Goal: Task Accomplishment & Management: Manage account settings

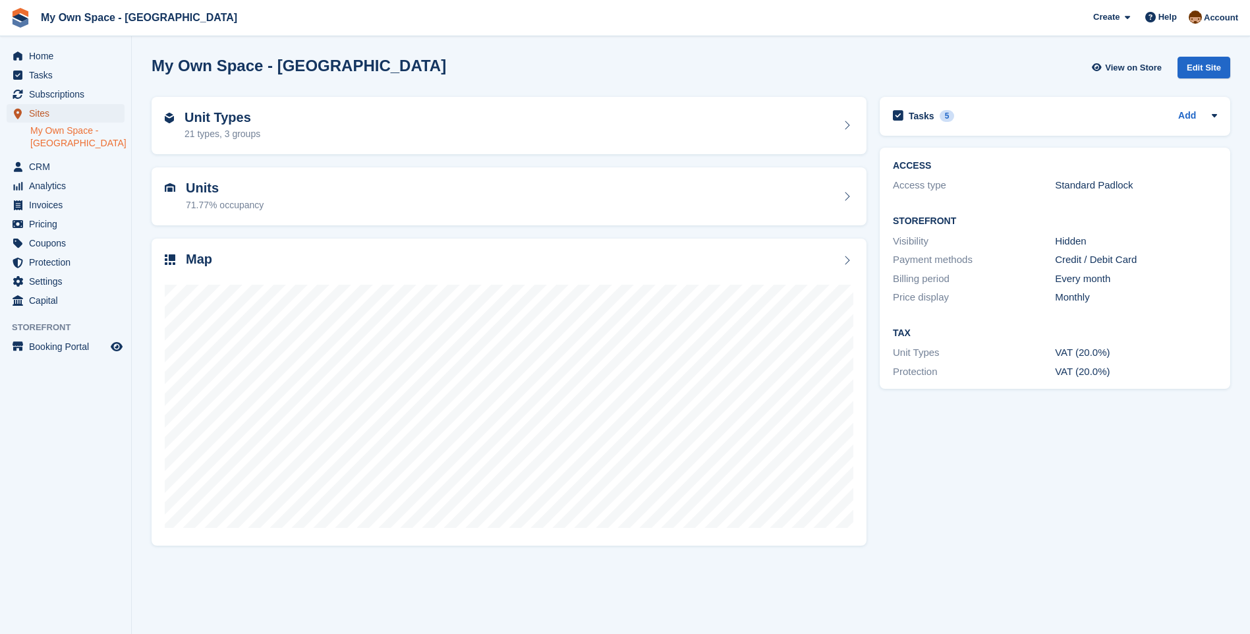
click at [51, 105] on span "Sites" at bounding box center [68, 113] width 79 height 18
click at [53, 99] on span "Subscriptions" at bounding box center [68, 94] width 79 height 18
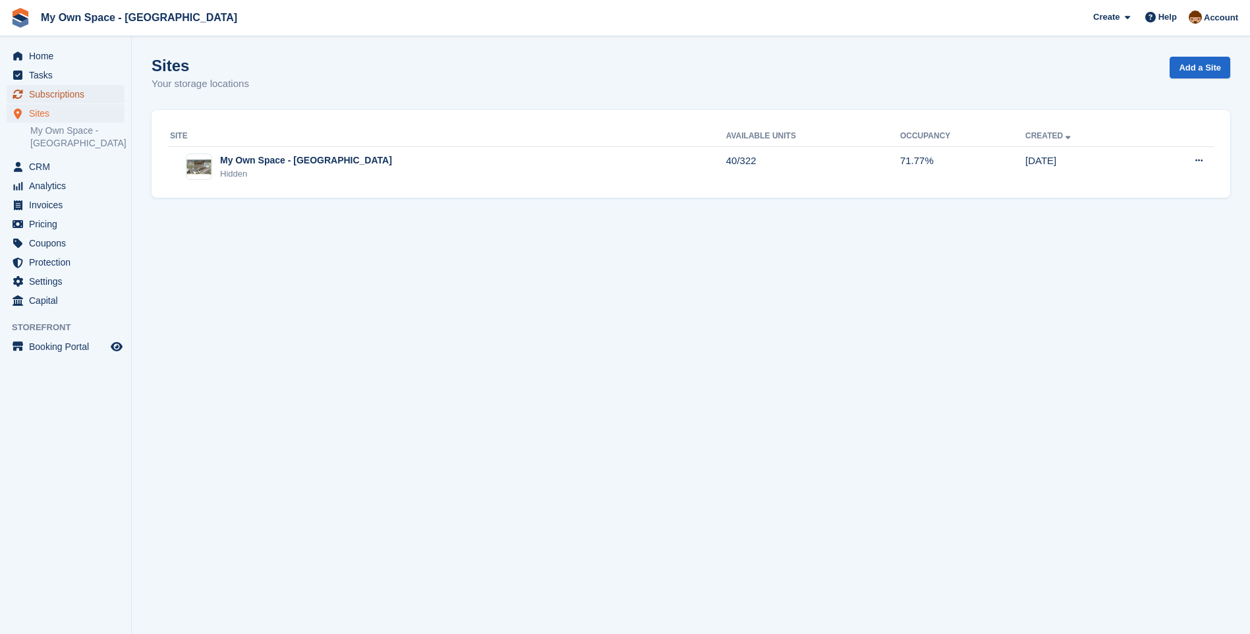
click at [81, 94] on span "Subscriptions" at bounding box center [68, 94] width 79 height 18
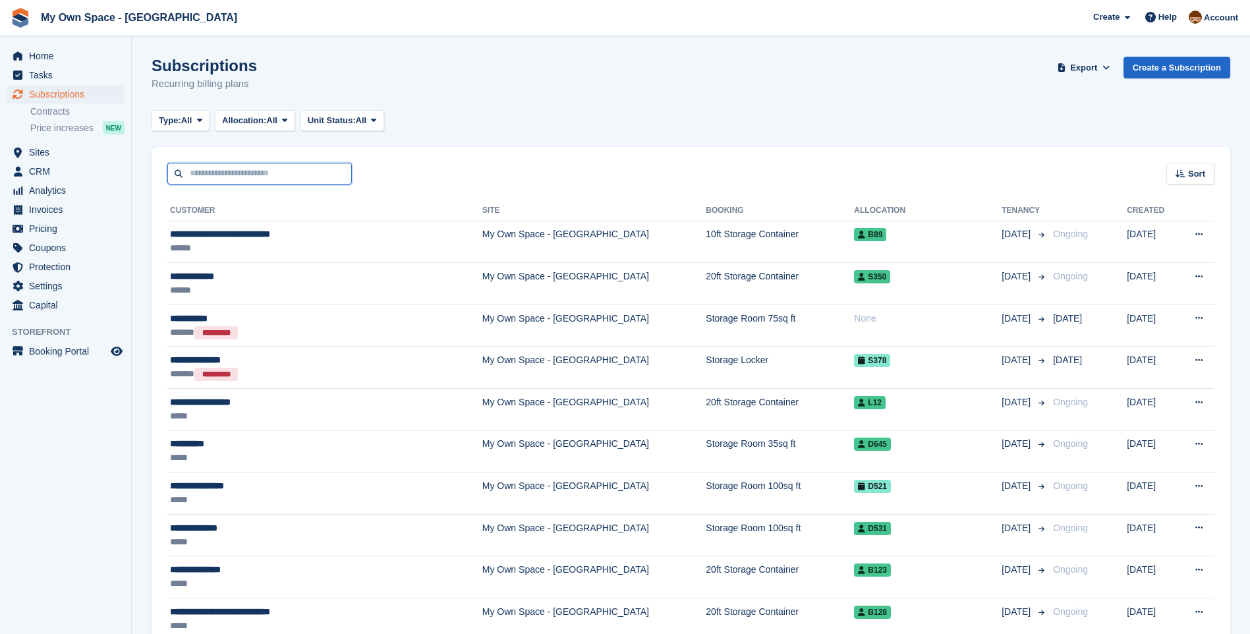
click at [201, 170] on input "text" at bounding box center [259, 174] width 184 height 22
type input "***"
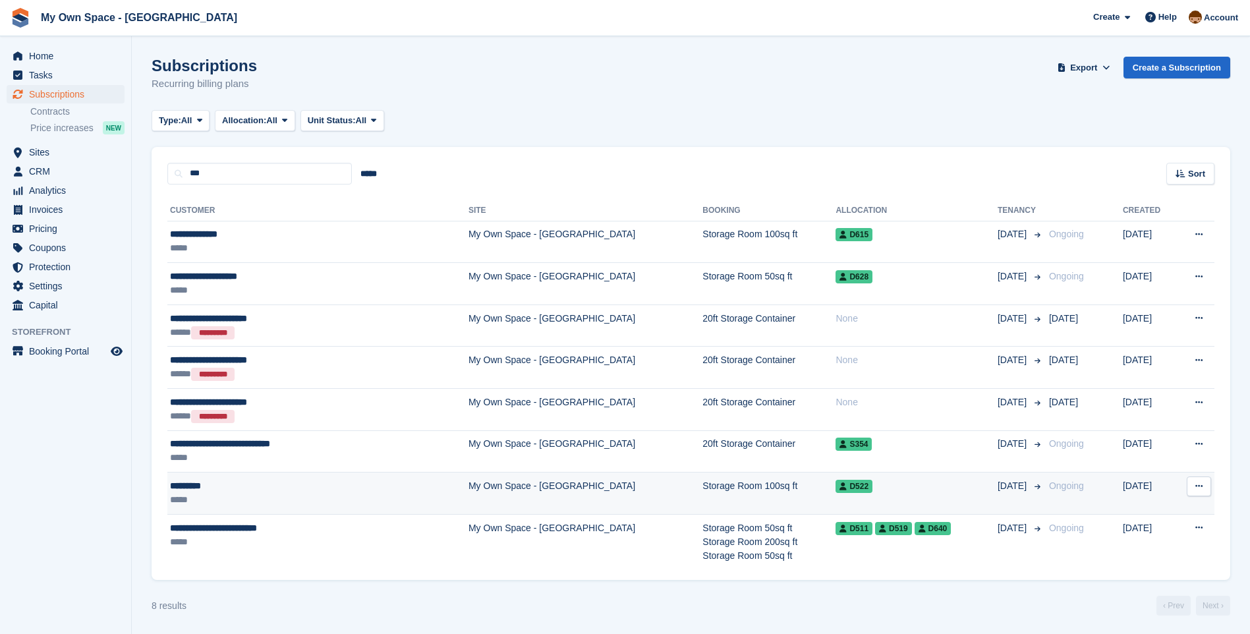
click at [468, 488] on td "My Own Space - [GEOGRAPHIC_DATA]" at bounding box center [585, 493] width 234 height 42
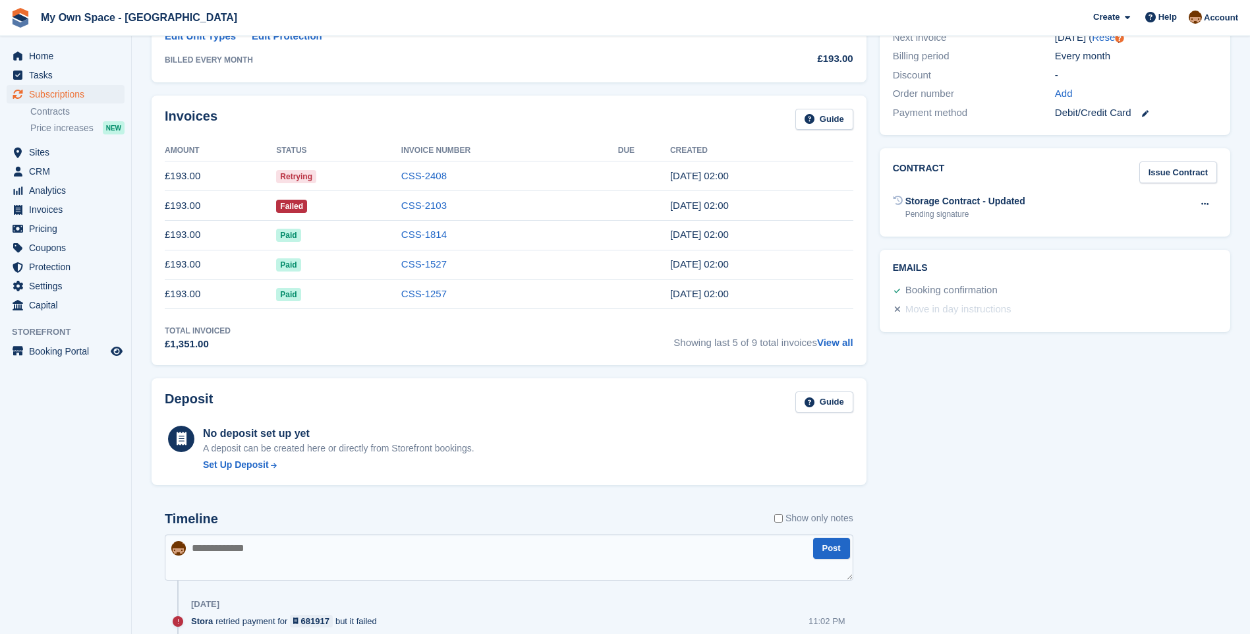
scroll to position [198, 0]
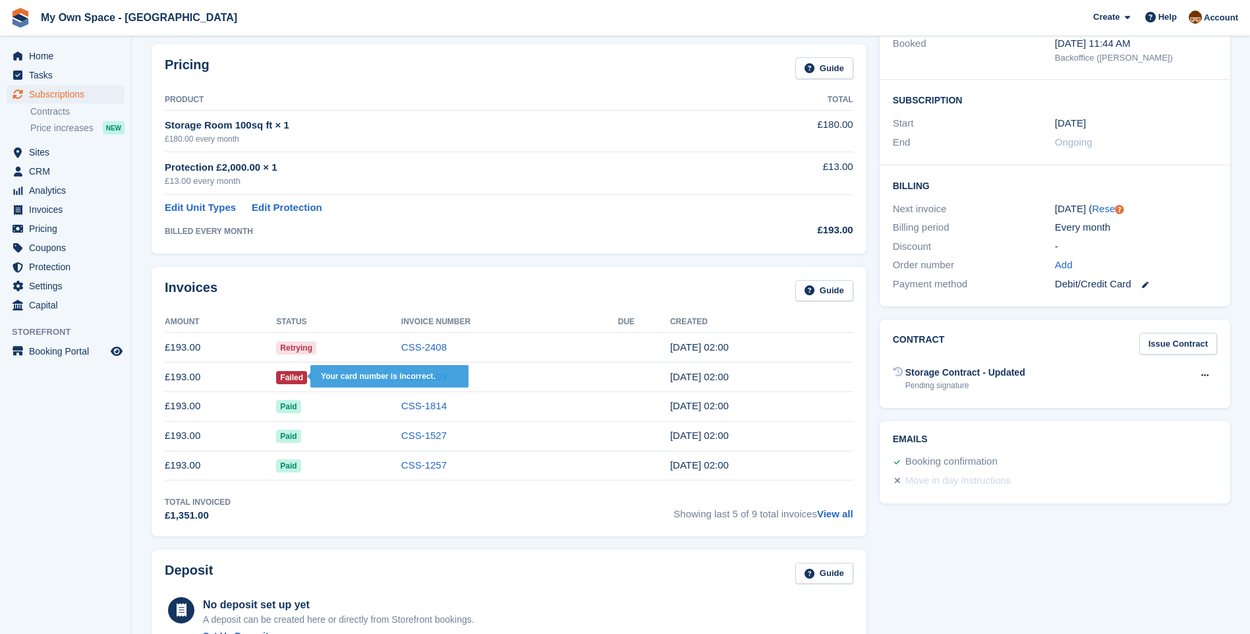
click at [295, 375] on span "Failed" at bounding box center [291, 377] width 31 height 13
click at [293, 376] on span "Failed" at bounding box center [291, 377] width 31 height 13
drag, startPoint x: 299, startPoint y: 373, endPoint x: 329, endPoint y: 343, distance: 41.9
click at [326, 344] on td "Retrying" at bounding box center [338, 348] width 125 height 30
click at [416, 373] on link "CSS-2103" at bounding box center [423, 376] width 45 height 11
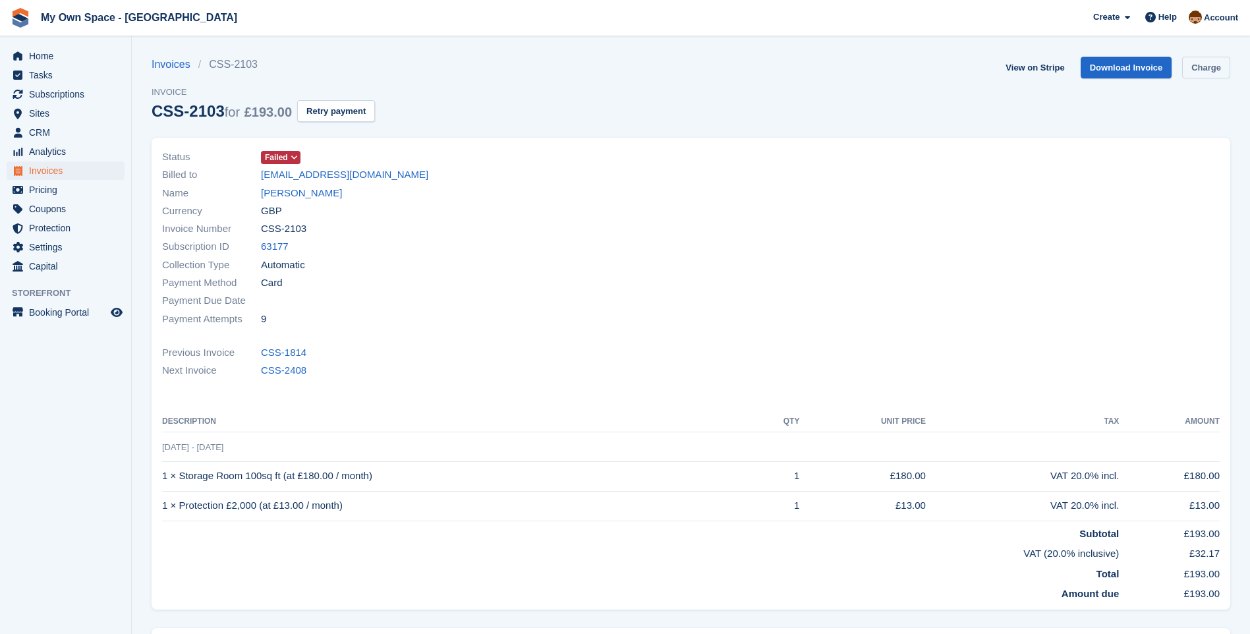
click at [1208, 66] on link "Charge" at bounding box center [1206, 68] width 48 height 22
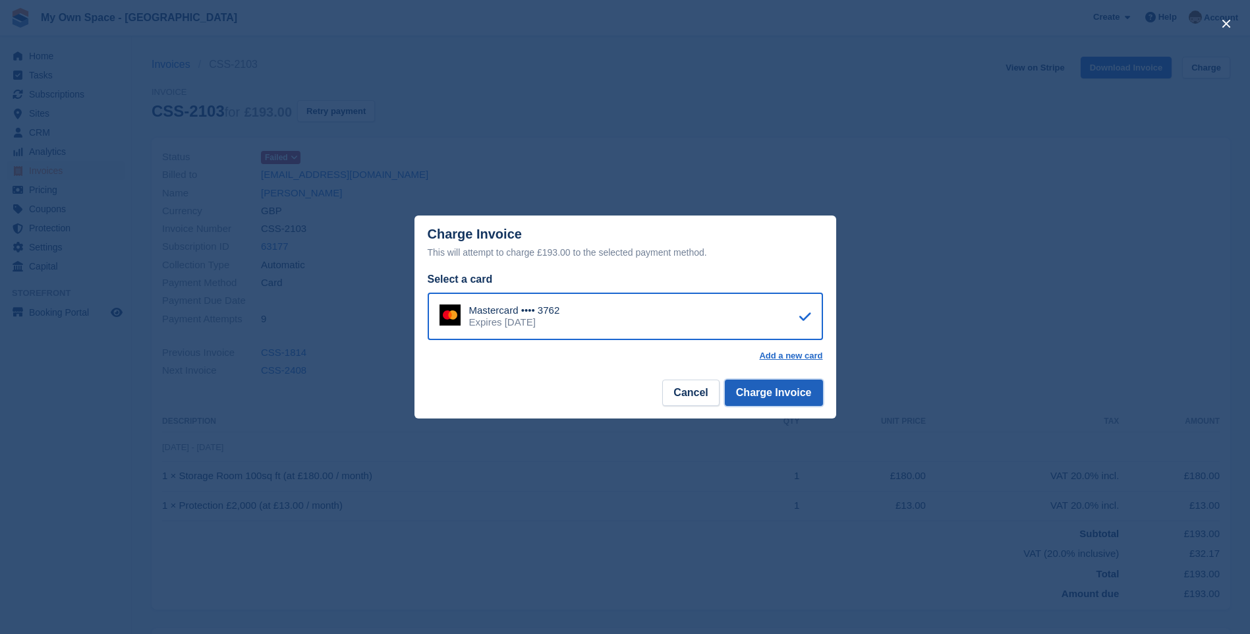
click at [766, 390] on button "Charge Invoice" at bounding box center [774, 392] width 98 height 26
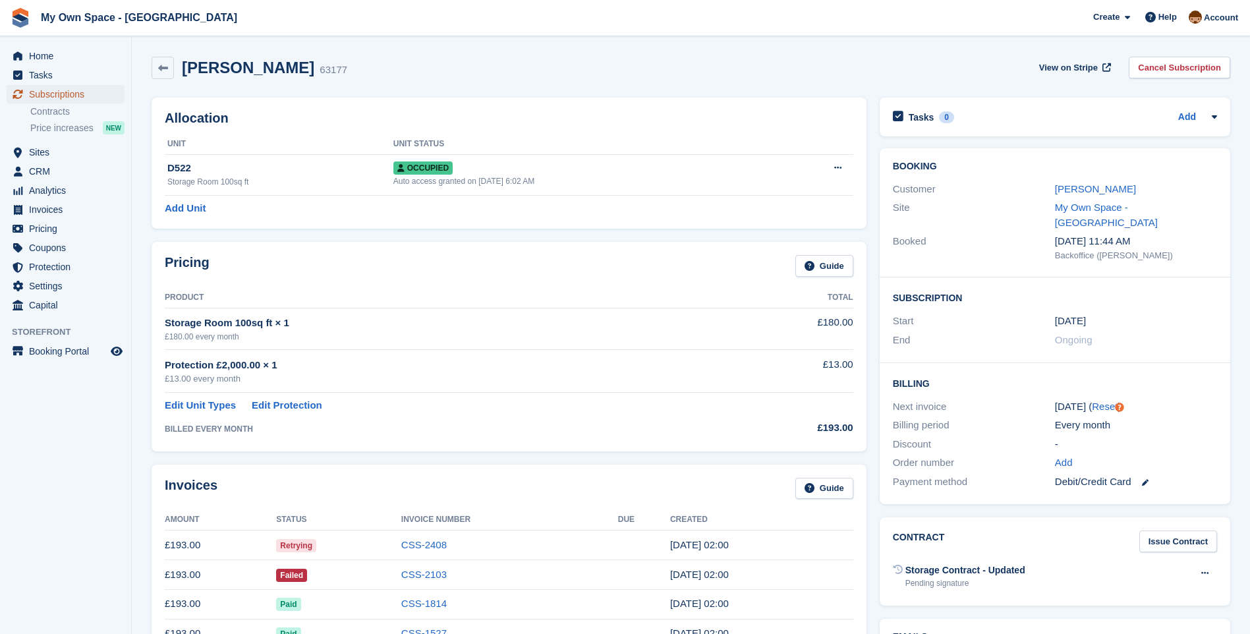
click at [61, 91] on span "Subscriptions" at bounding box center [68, 94] width 79 height 18
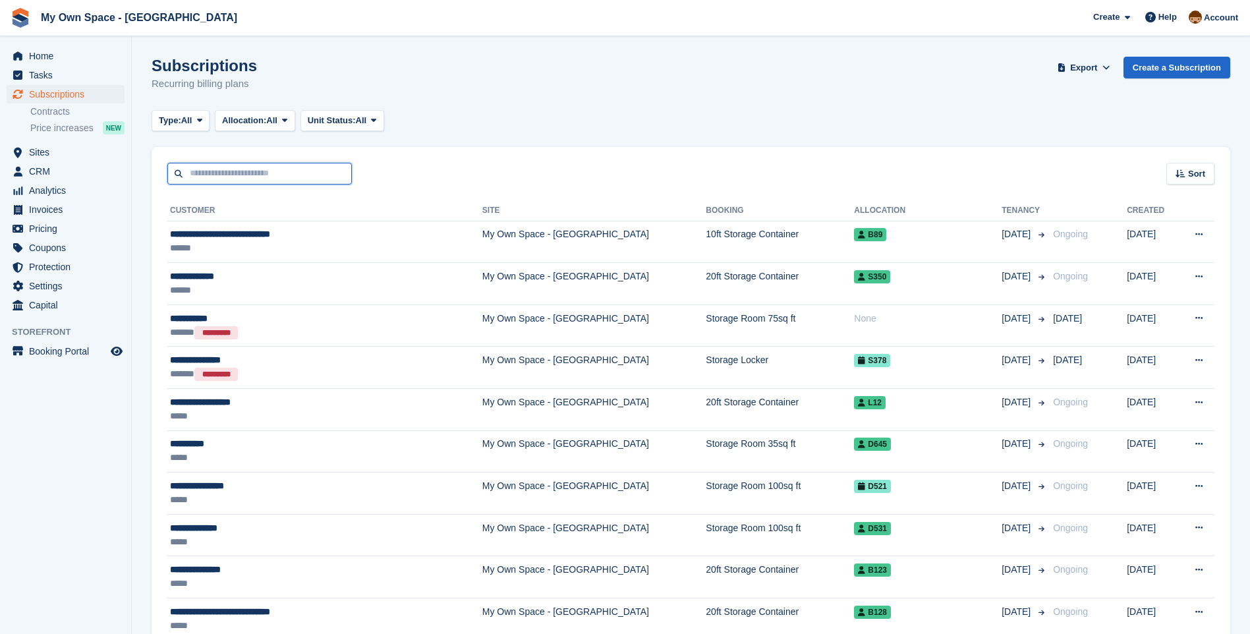
click at [208, 176] on input "text" at bounding box center [259, 174] width 184 height 22
type input "*****"
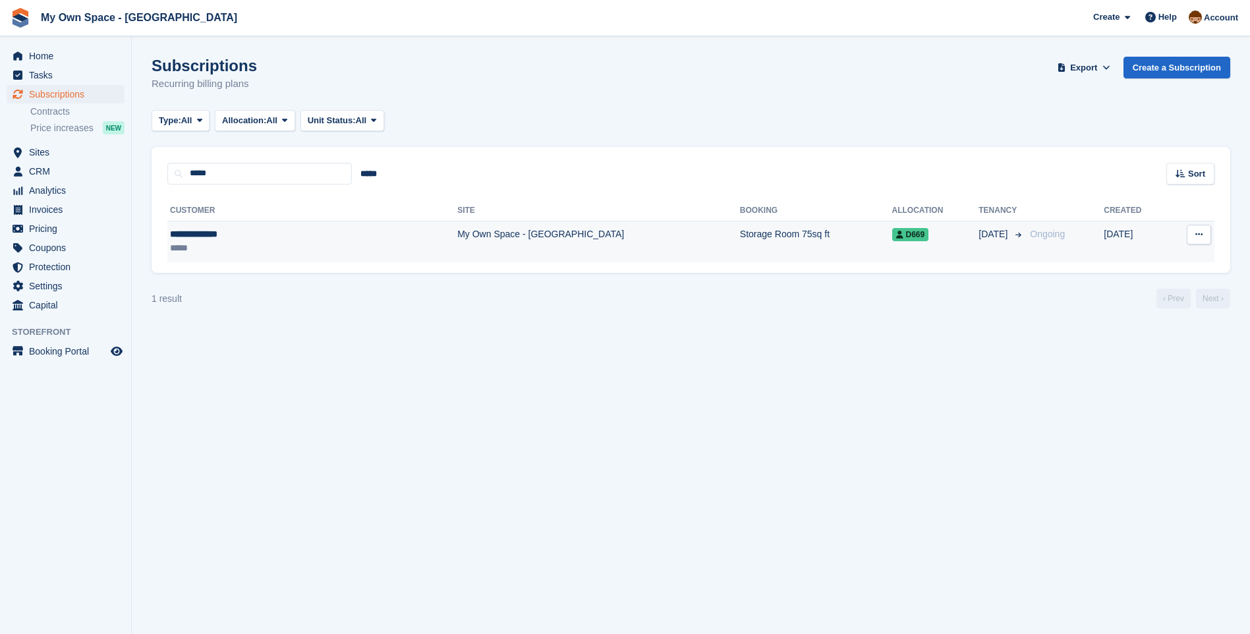
click at [457, 237] on td "My Own Space - [GEOGRAPHIC_DATA]" at bounding box center [598, 242] width 283 height 42
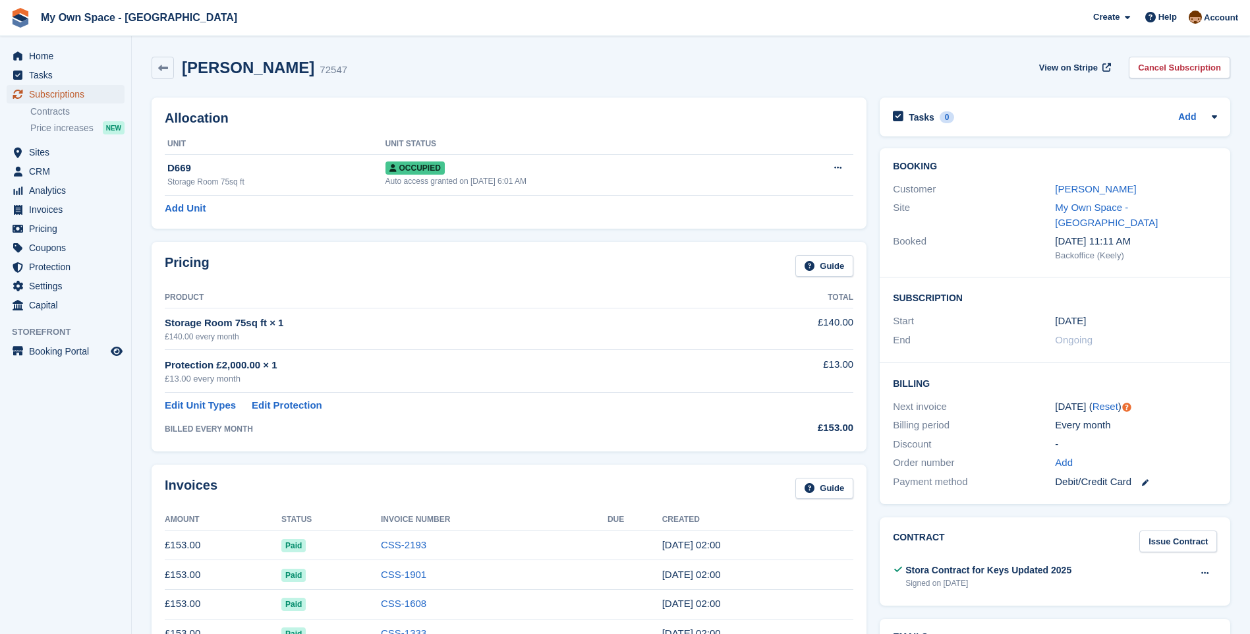
click at [79, 95] on span "Subscriptions" at bounding box center [68, 94] width 79 height 18
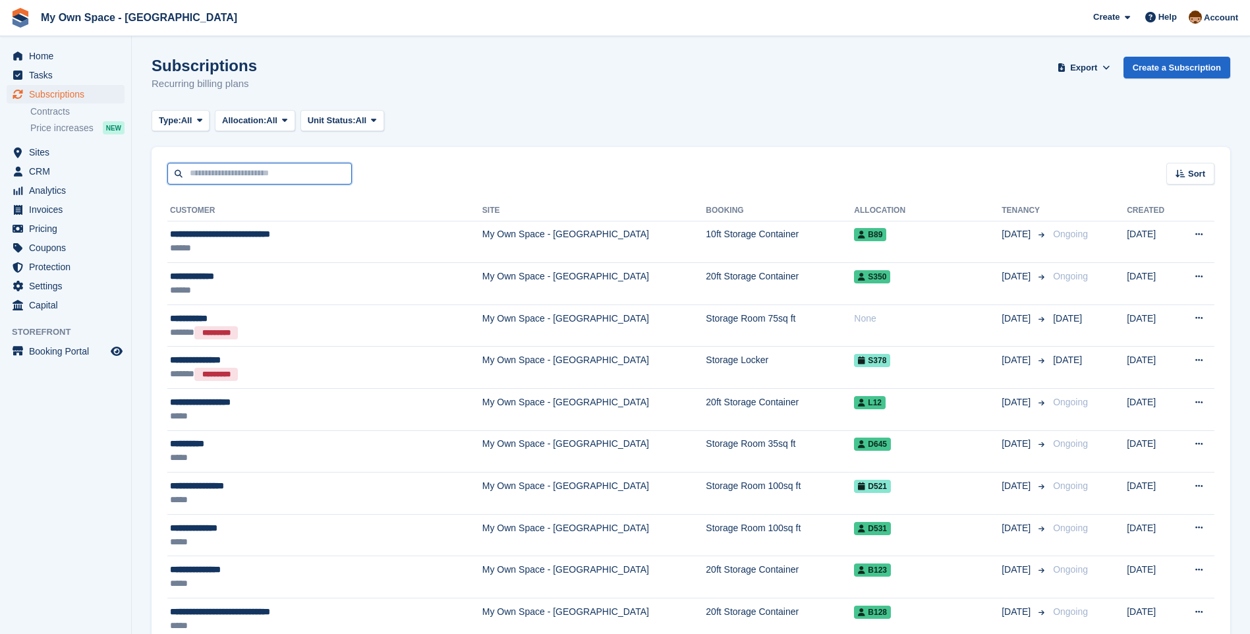
click at [213, 179] on input "text" at bounding box center [259, 174] width 184 height 22
type input "********"
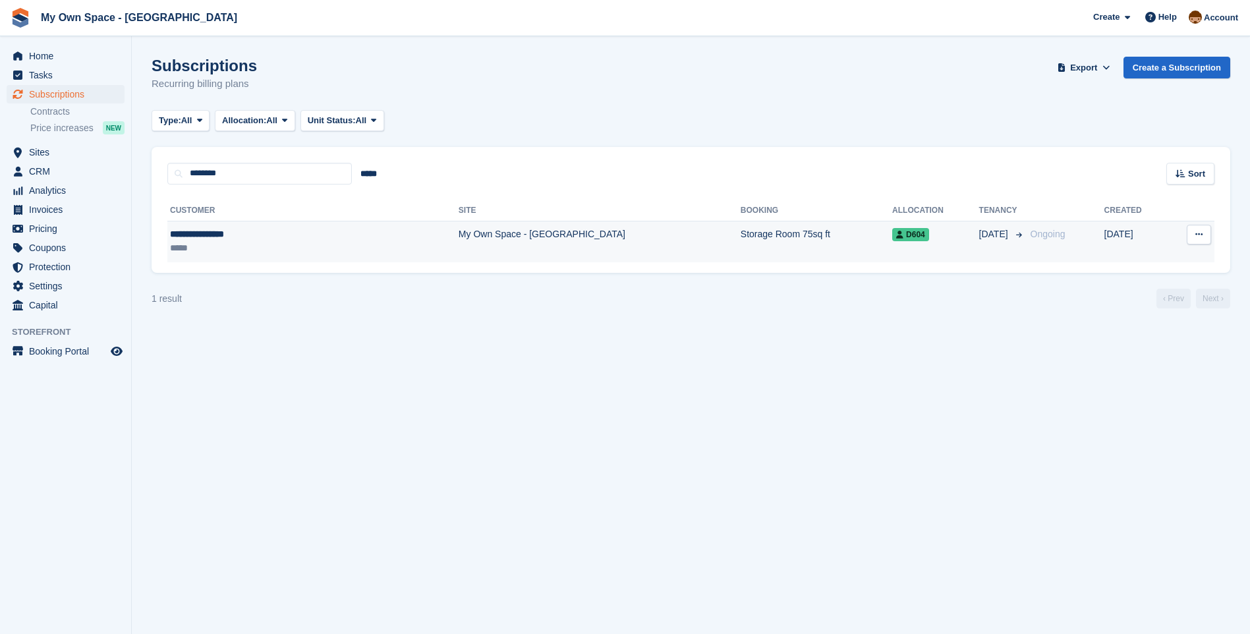
click at [459, 235] on td "My Own Space - [GEOGRAPHIC_DATA]" at bounding box center [600, 242] width 282 height 42
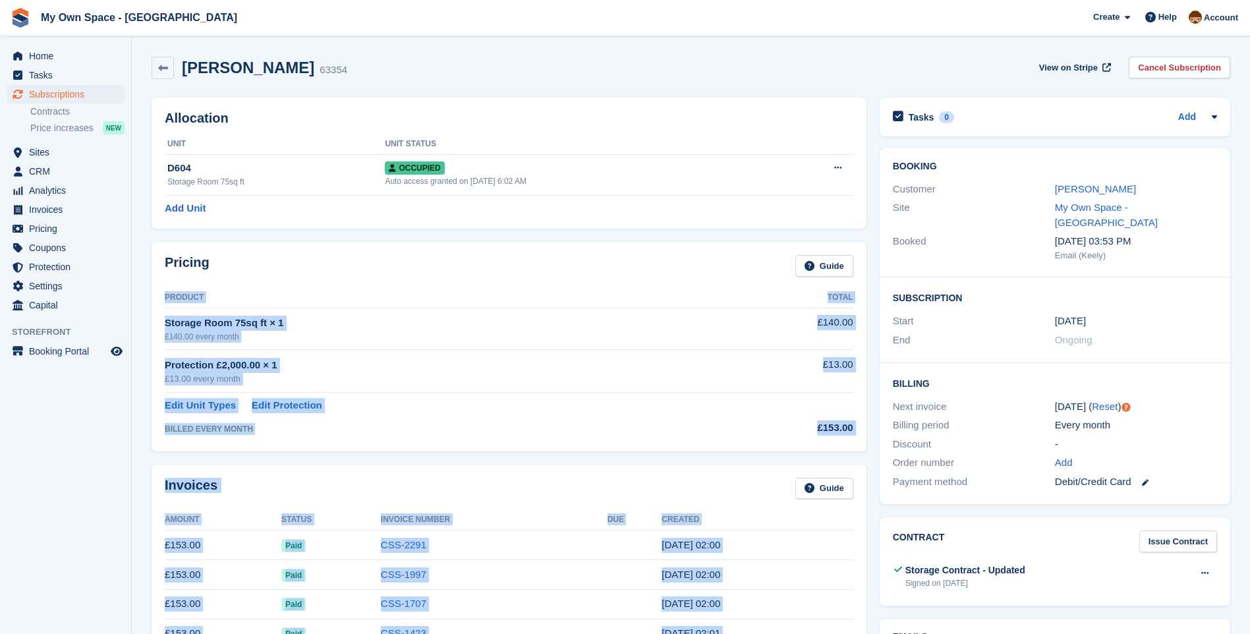
drag, startPoint x: 346, startPoint y: 488, endPoint x: 322, endPoint y: 644, distance: 158.0
click at [322, 633] on html "My Own Space - [GEOGRAPHIC_DATA] Create Subscription Invoice Contact Deal Disco…" at bounding box center [625, 317] width 1250 height 634
